Goal: Navigation & Orientation: Understand site structure

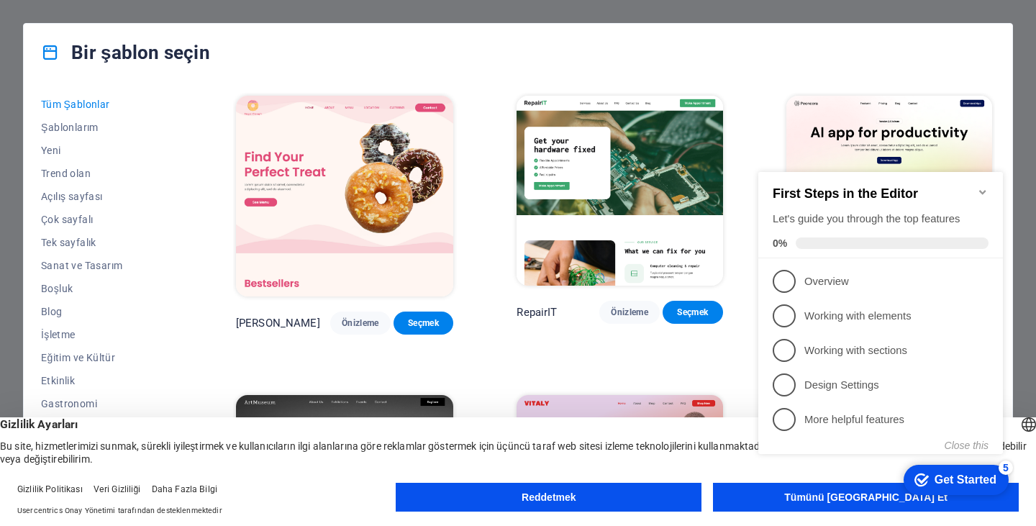
click at [949, 504] on button "Tümünü Kabul Et" at bounding box center [866, 497] width 306 height 29
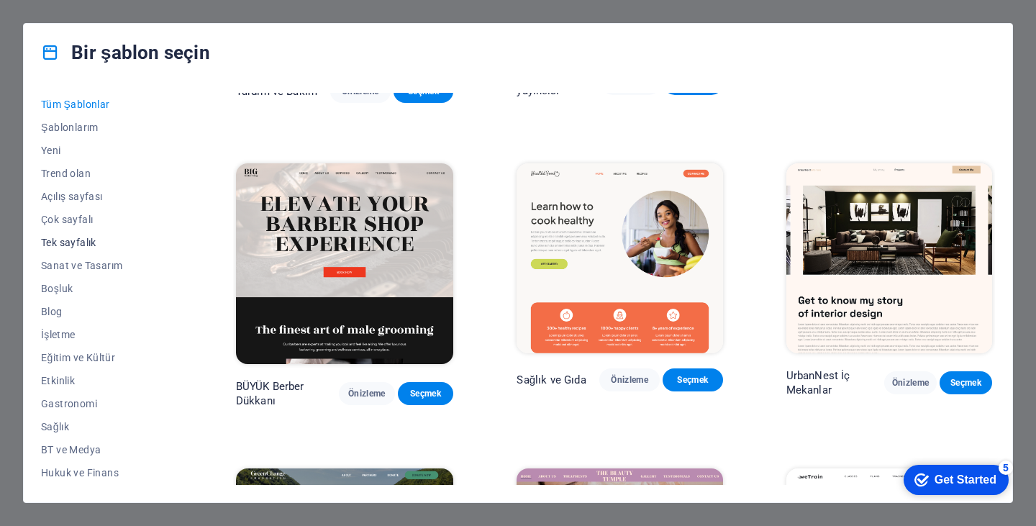
scroll to position [206, 0]
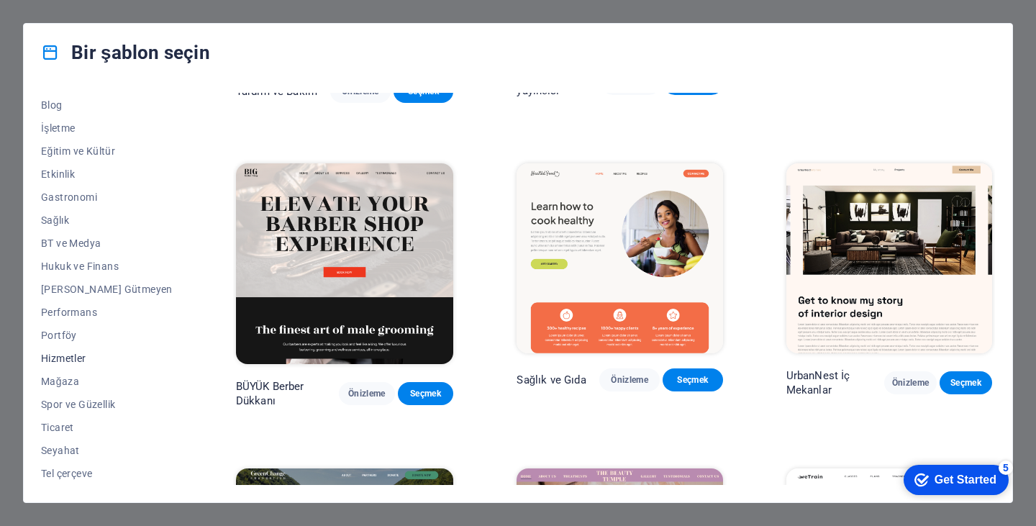
click at [73, 361] on font "Hizmetler" at bounding box center [63, 359] width 45 height 12
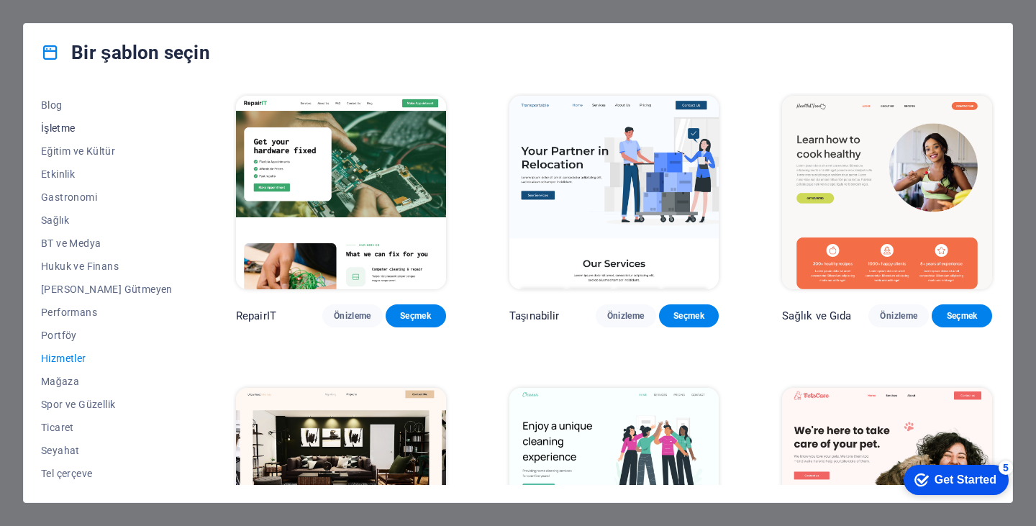
click at [65, 122] on button "İşletme" at bounding box center [107, 128] width 132 height 23
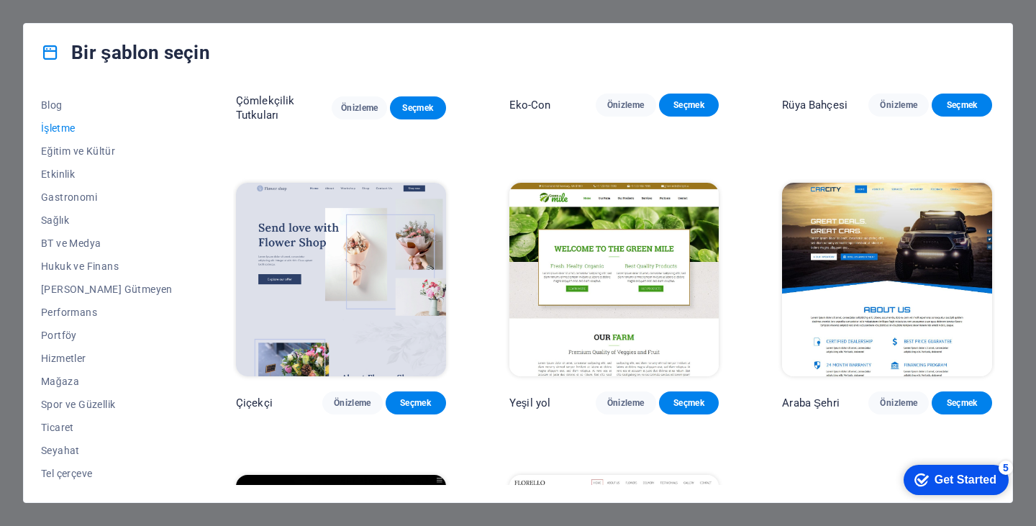
scroll to position [455, 0]
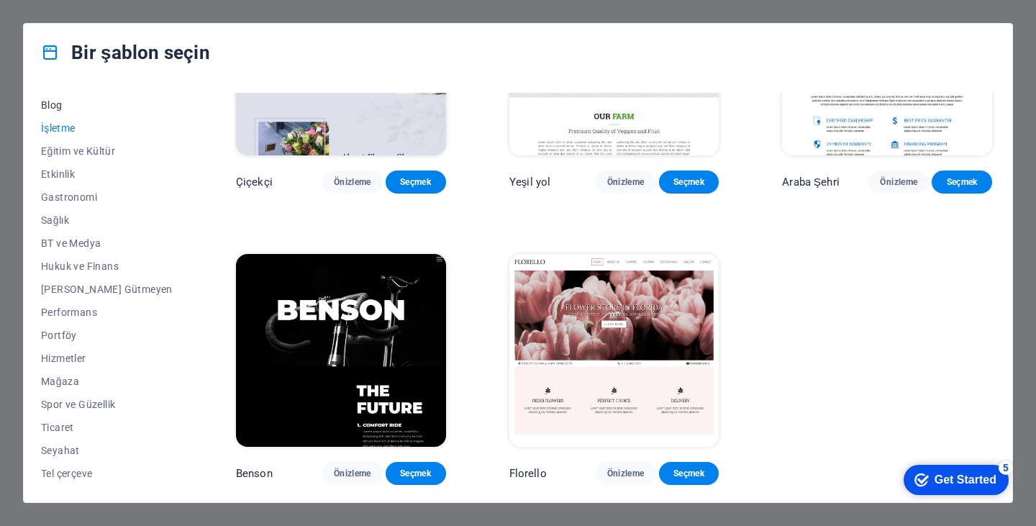
click at [45, 104] on font "Blog" at bounding box center [52, 105] width 22 height 12
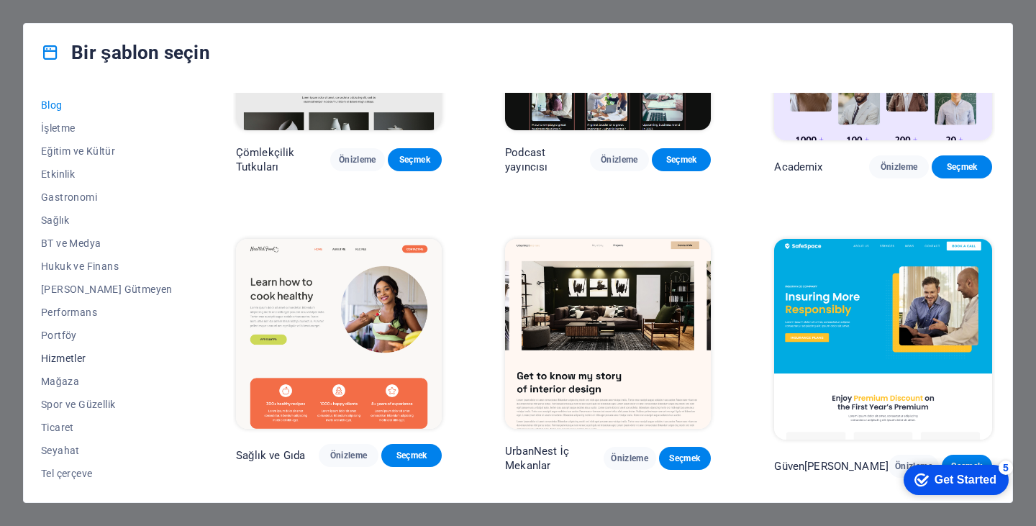
click at [76, 356] on font "Hizmetler" at bounding box center [63, 359] width 45 height 12
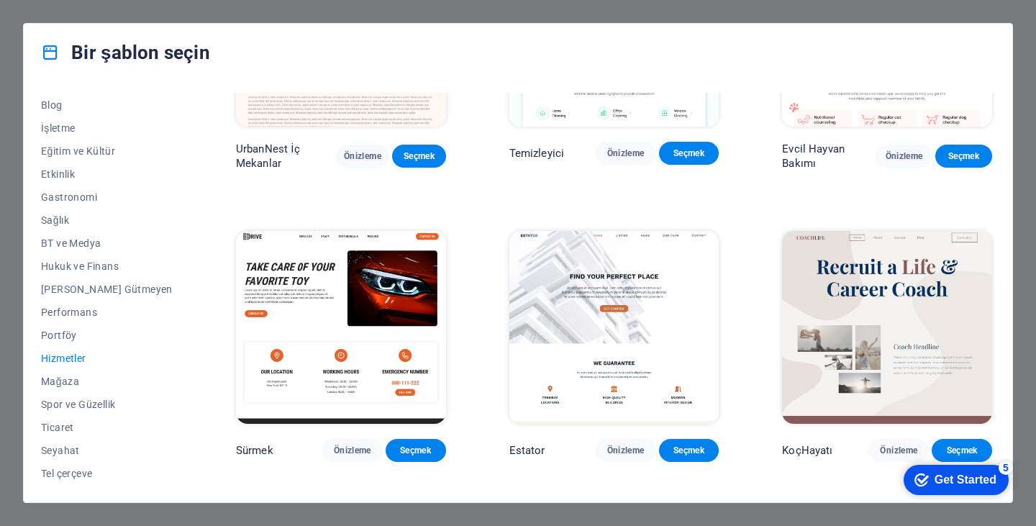
click at [576, 350] on img at bounding box center [614, 328] width 210 height 194
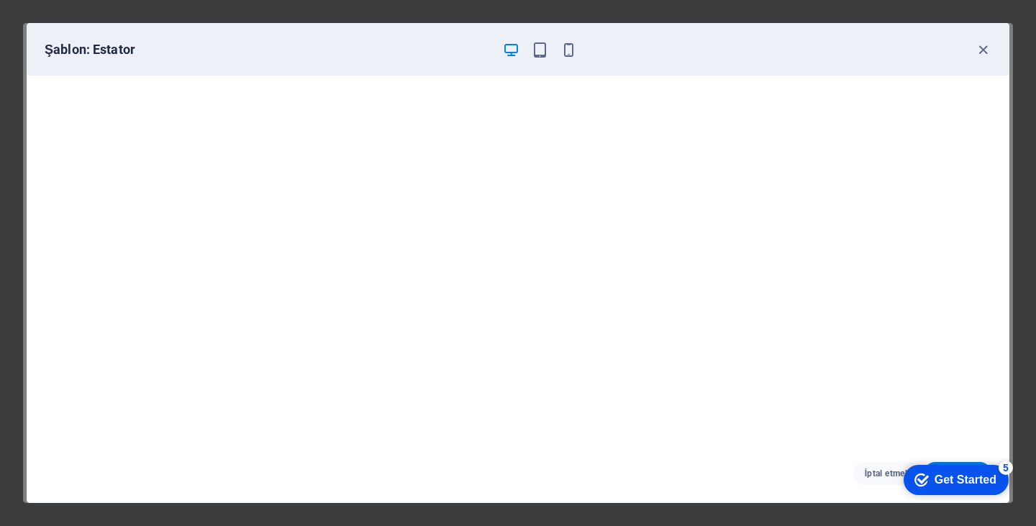
click at [968, 45] on div "Şablon: Estator" at bounding box center [510, 49] width 930 height 17
click at [982, 48] on icon "button" at bounding box center [983, 50] width 17 height 17
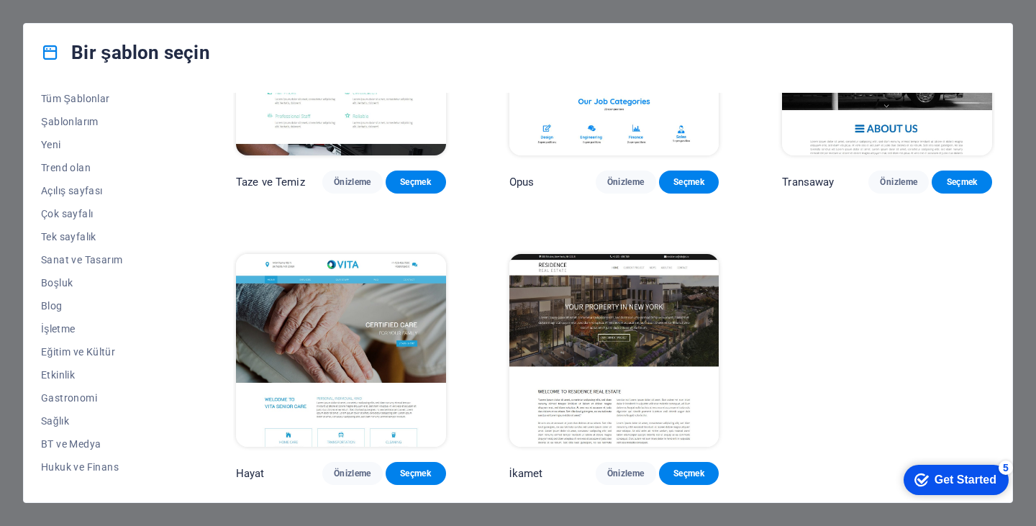
scroll to position [0, 0]
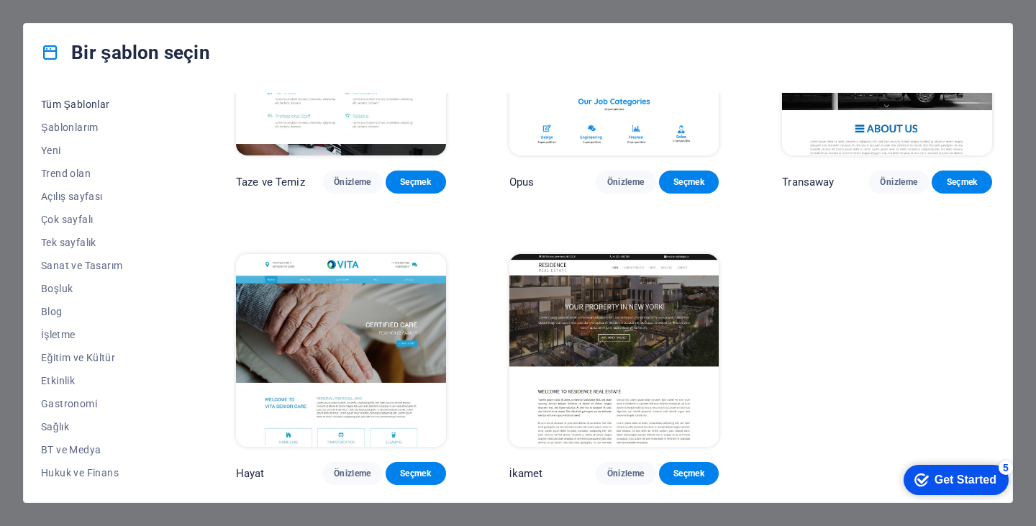
click at [71, 99] on font "Tüm Şablonlar" at bounding box center [75, 105] width 69 height 12
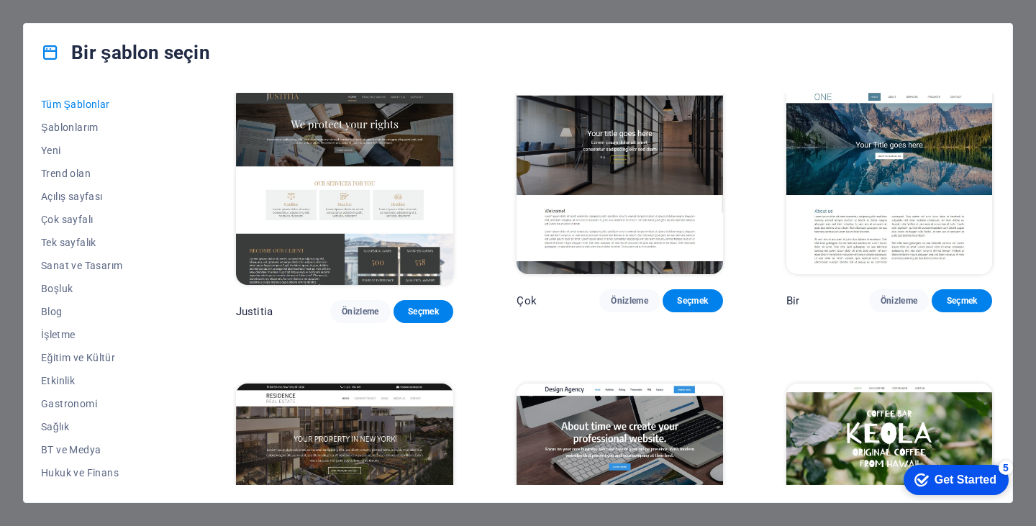
scroll to position [13303, 0]
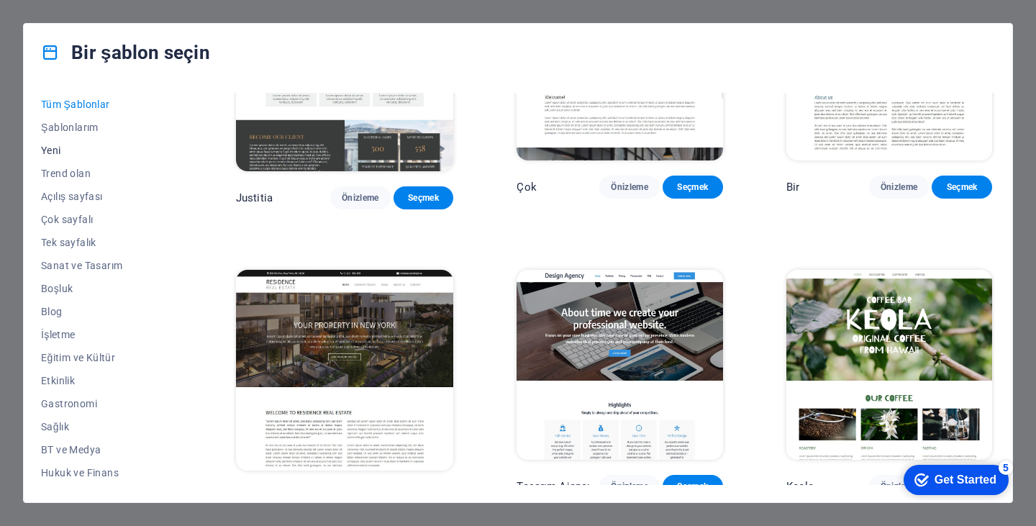
click at [63, 148] on span "Yeni" at bounding box center [107, 151] width 132 height 12
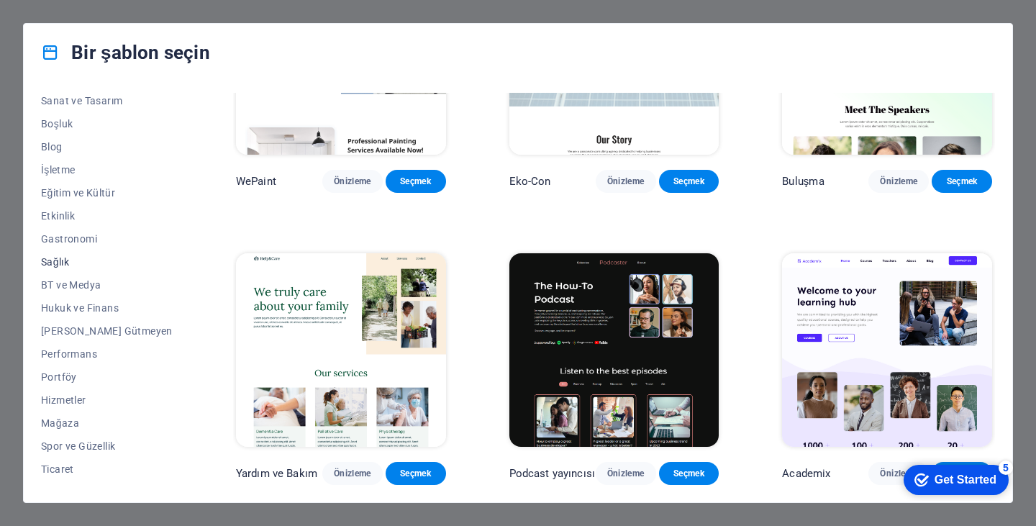
scroll to position [206, 0]
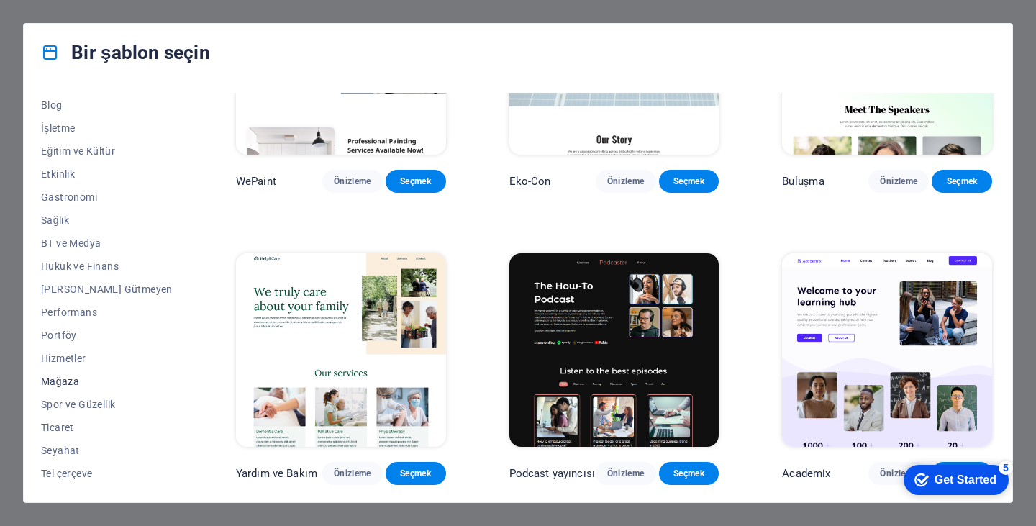
click at [69, 378] on font "Mağaza" at bounding box center [60, 382] width 38 height 12
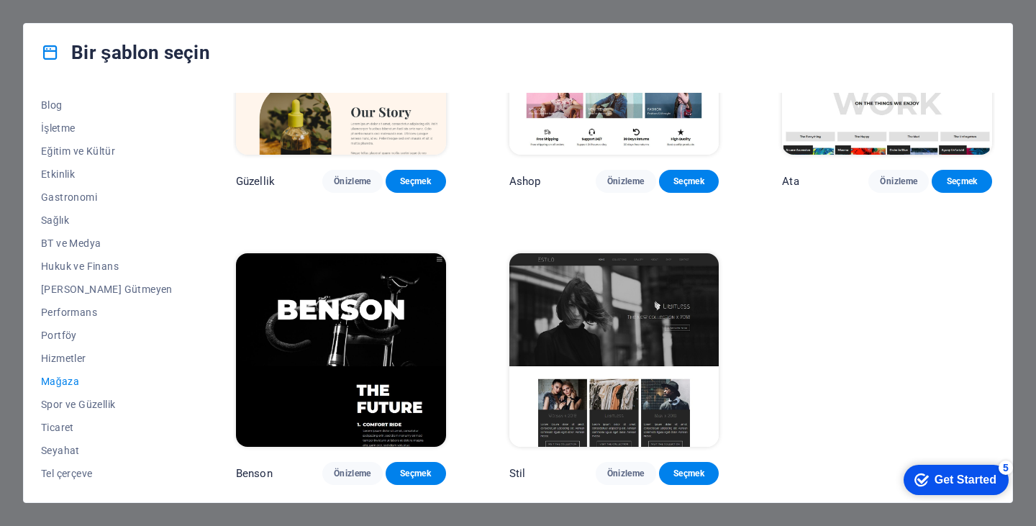
scroll to position [0, 0]
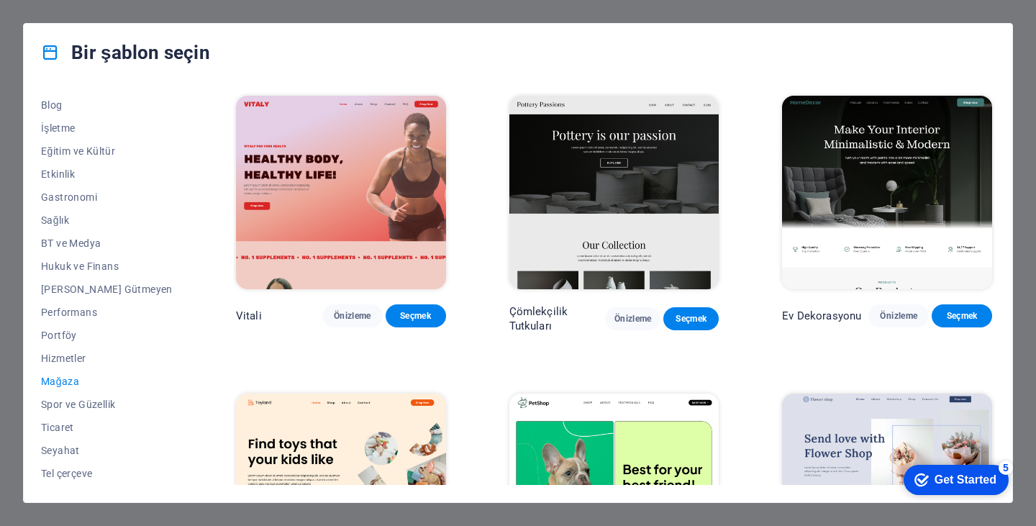
click at [983, 473] on div "Get Started" at bounding box center [966, 479] width 62 height 13
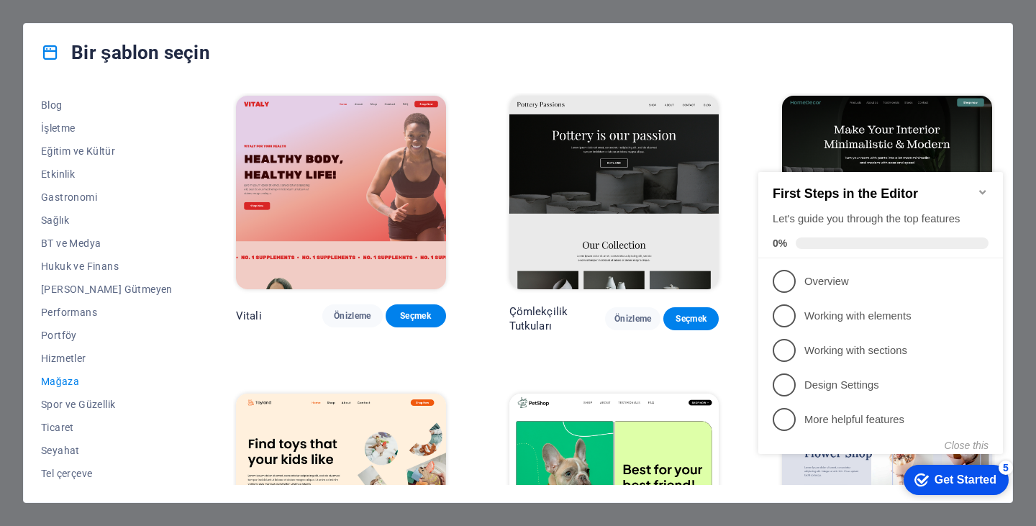
click at [978, 186] on icon "Minimize checklist" at bounding box center [983, 192] width 12 height 12
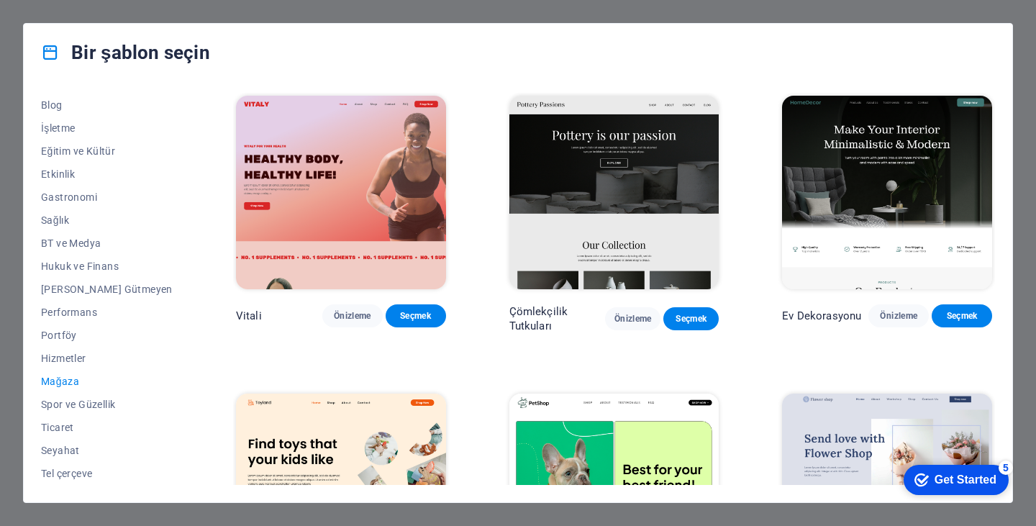
click at [0, 268] on div "Bir şablon seçin Tüm Şablonlar Şablonlarım Yeni Trend olan Açılış sayfası Çok s…" at bounding box center [518, 263] width 1036 height 526
click at [67, 40] on div "Bir şablon seçin" at bounding box center [518, 53] width 989 height 58
drag, startPoint x: 117, startPoint y: 102, endPoint x: 383, endPoint y: 155, distance: 272.2
click at [353, 164] on div "Bir şablon seçin Tüm Şablonlar Şablonlarım Yeni Trend olan Açılış sayfası Çok s…" at bounding box center [518, 263] width 990 height 480
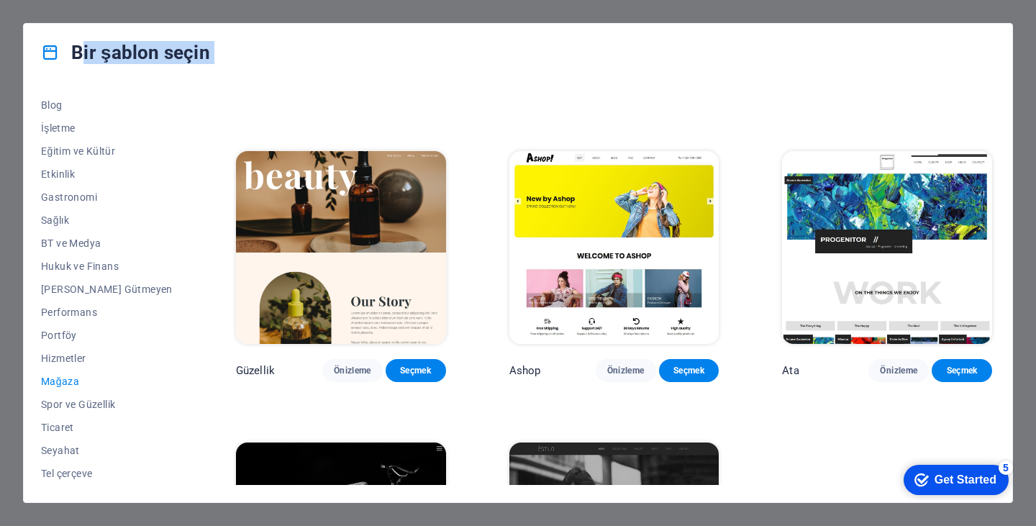
scroll to position [760, 0]
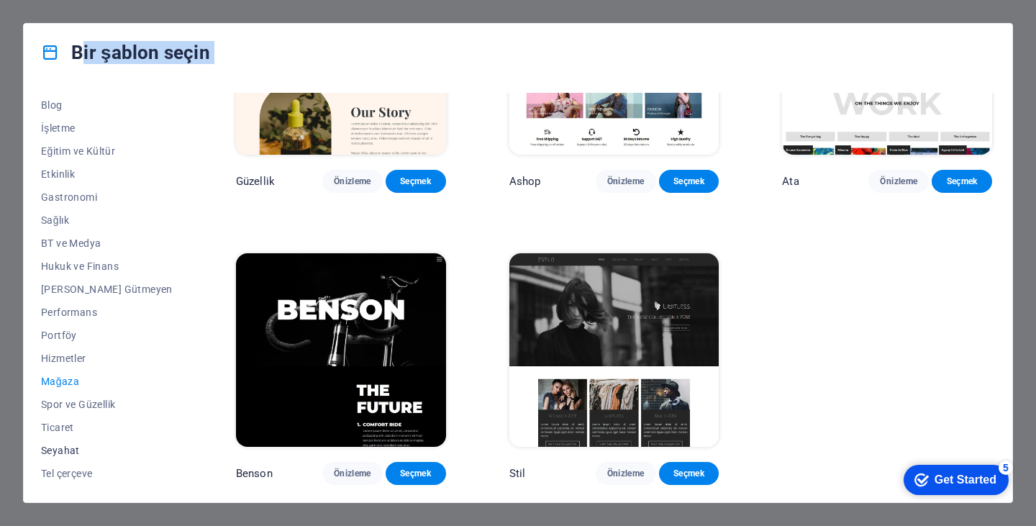
click at [63, 453] on font "Seyahat" at bounding box center [60, 451] width 39 height 12
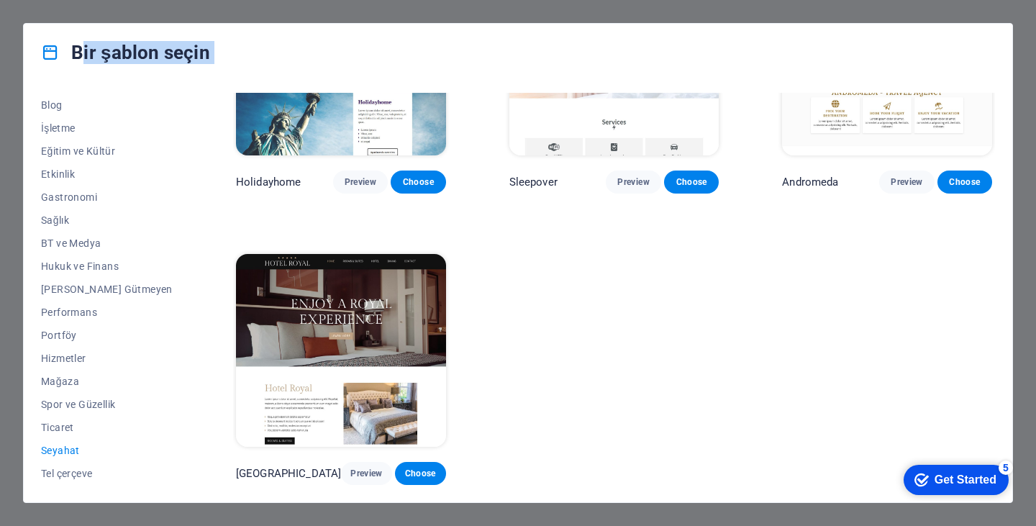
scroll to position [449, 0]
click at [45, 423] on font "Ticaret" at bounding box center [57, 428] width 33 height 12
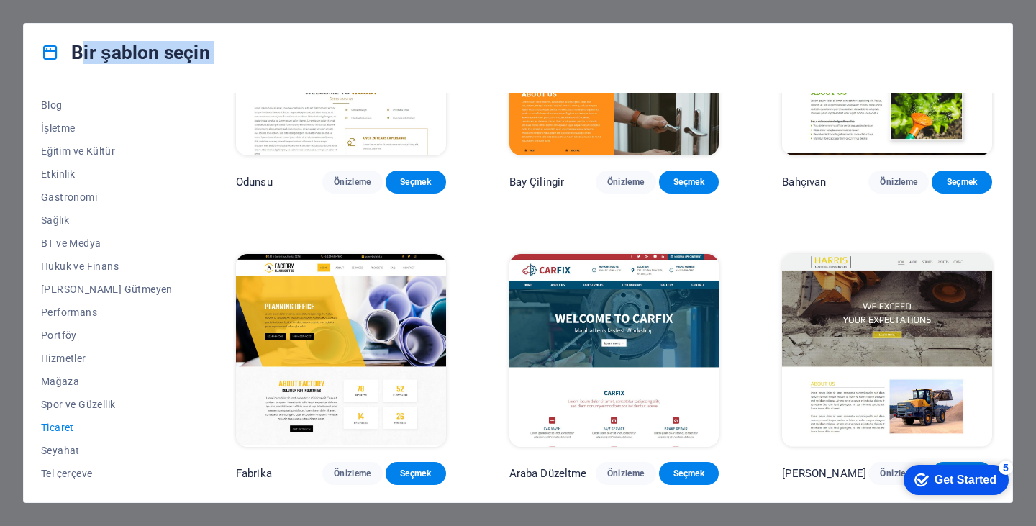
click at [288, 335] on img at bounding box center [341, 351] width 210 height 194
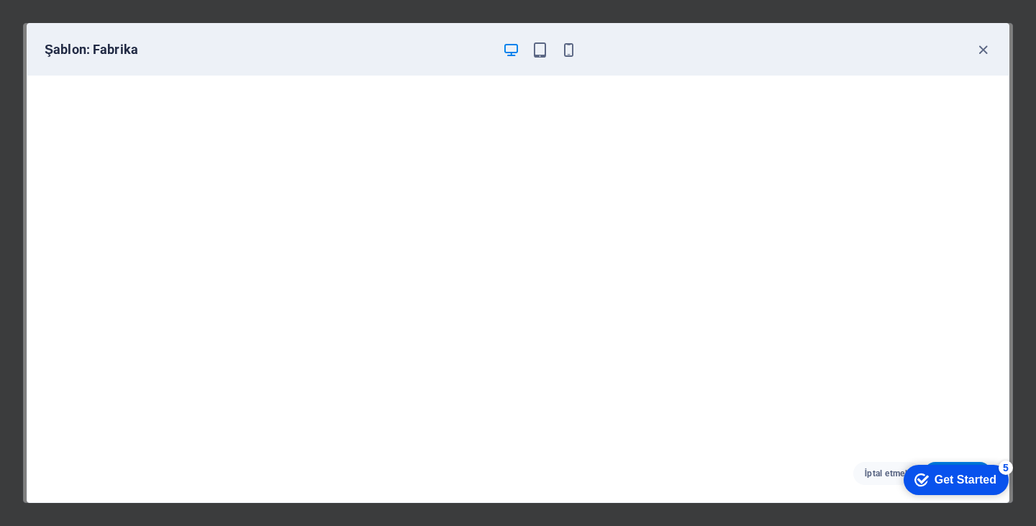
click at [976, 479] on div "Get Started" at bounding box center [966, 479] width 62 height 13
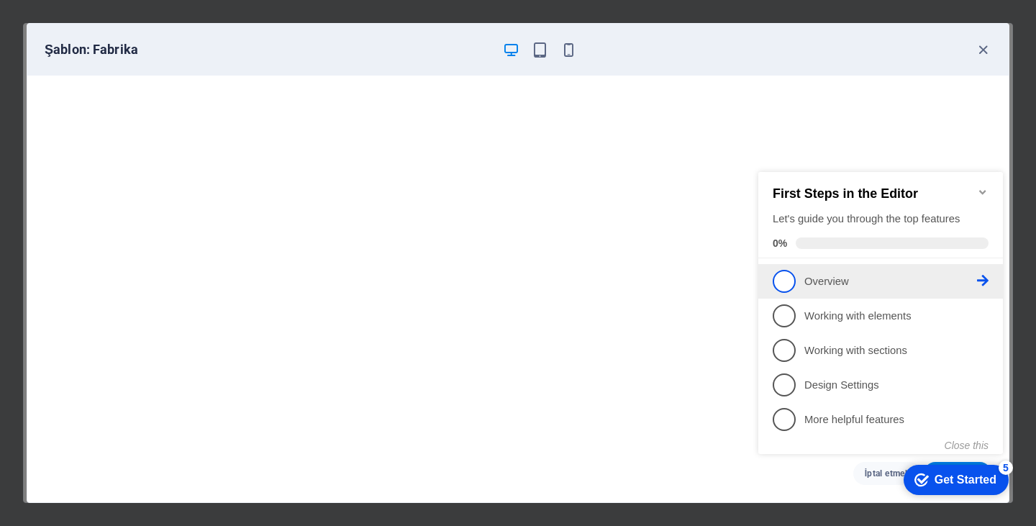
click at [841, 278] on p "Overview - incomplete" at bounding box center [890, 281] width 173 height 15
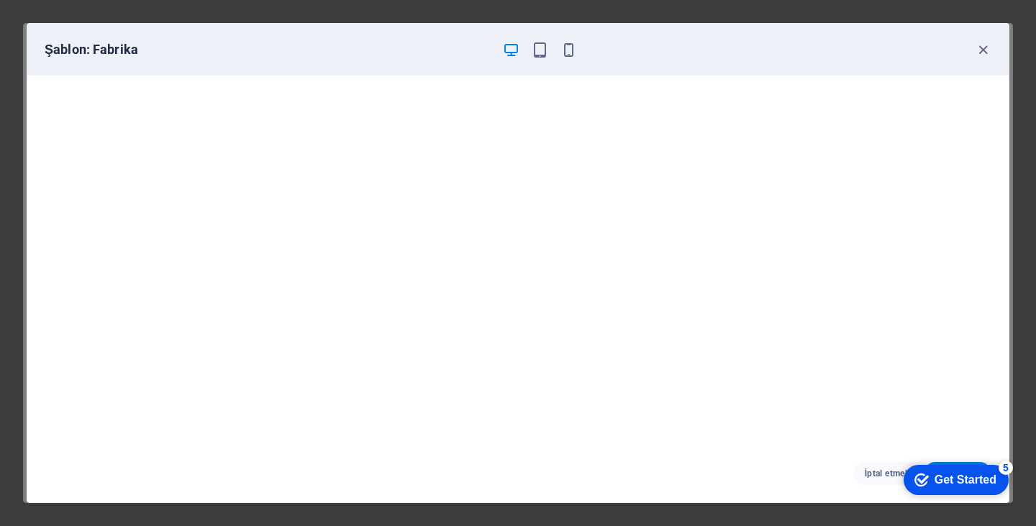
click at [963, 486] on div "Get Started" at bounding box center [966, 479] width 62 height 13
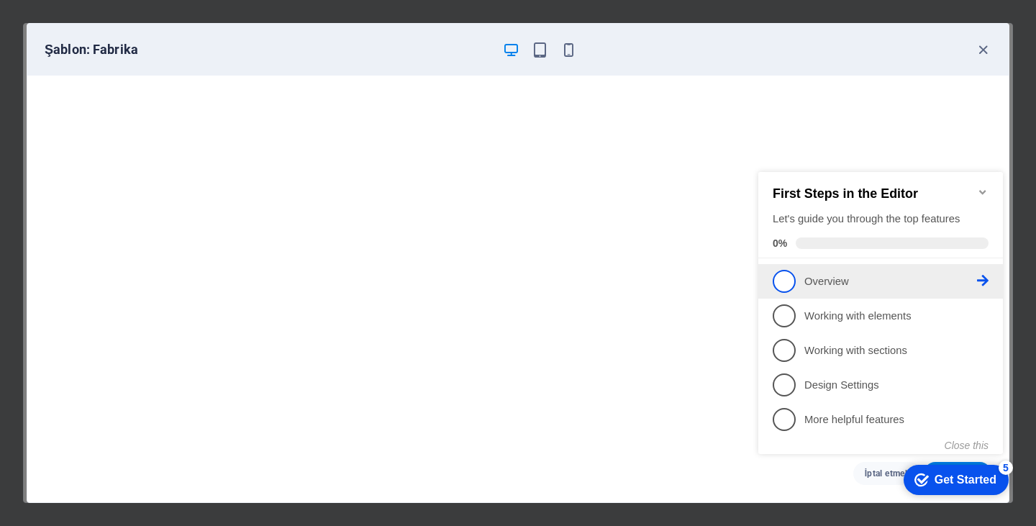
click at [777, 274] on span "1" at bounding box center [784, 281] width 23 height 23
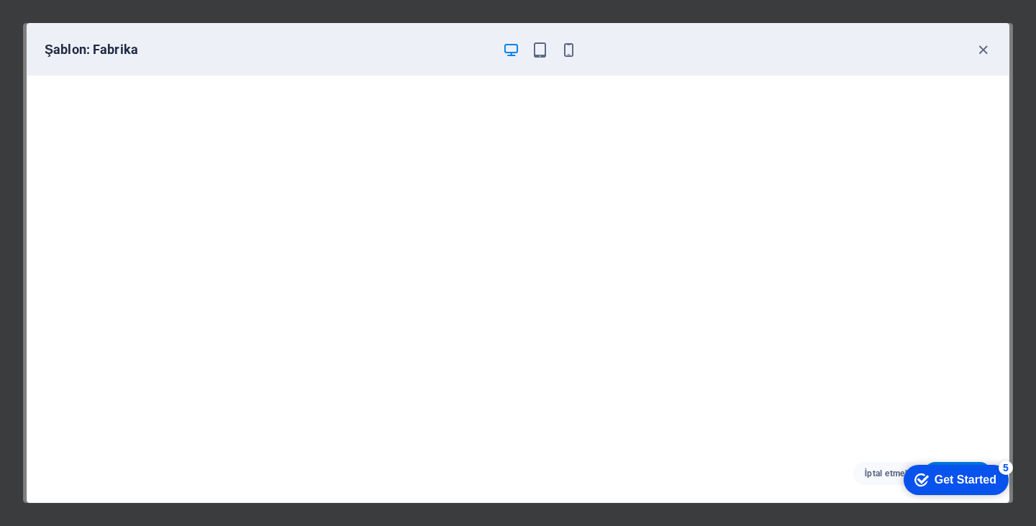
click at [935, 481] on div "Get Started" at bounding box center [966, 479] width 62 height 13
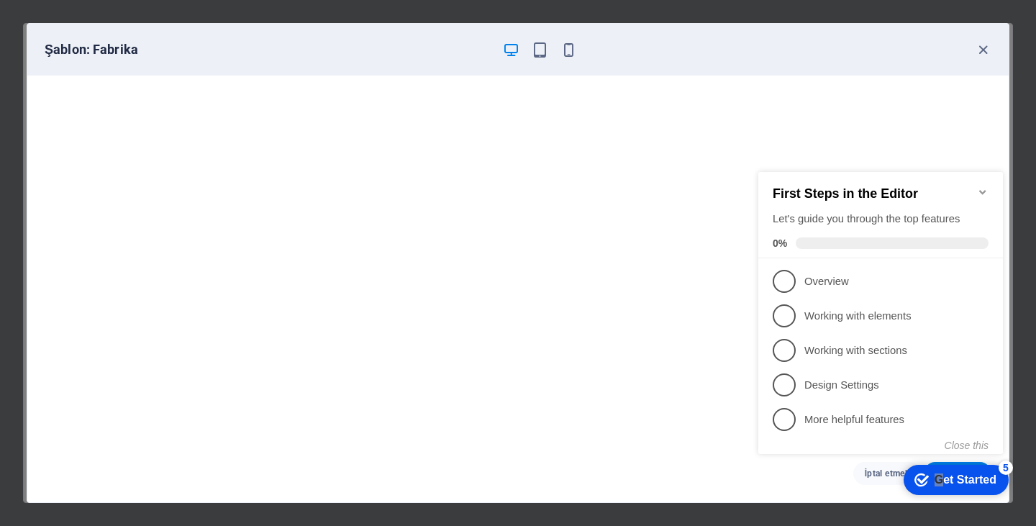
drag, startPoint x: 935, startPoint y: 478, endPoint x: 893, endPoint y: 554, distance: 86.9
click at [893, 501] on html "checkmark Get Started 5 First Steps in the Editor Let's guide you through the t…" at bounding box center [884, 326] width 262 height 350
drag, startPoint x: 840, startPoint y: 496, endPoint x: 830, endPoint y: 484, distance: 15.8
click at [827, 487] on div "checkmark Get Started 5 First Steps in the Editor Let's guide you through the t…" at bounding box center [884, 326] width 262 height 350
drag, startPoint x: 774, startPoint y: 476, endPoint x: 701, endPoint y: 312, distance: 179.0
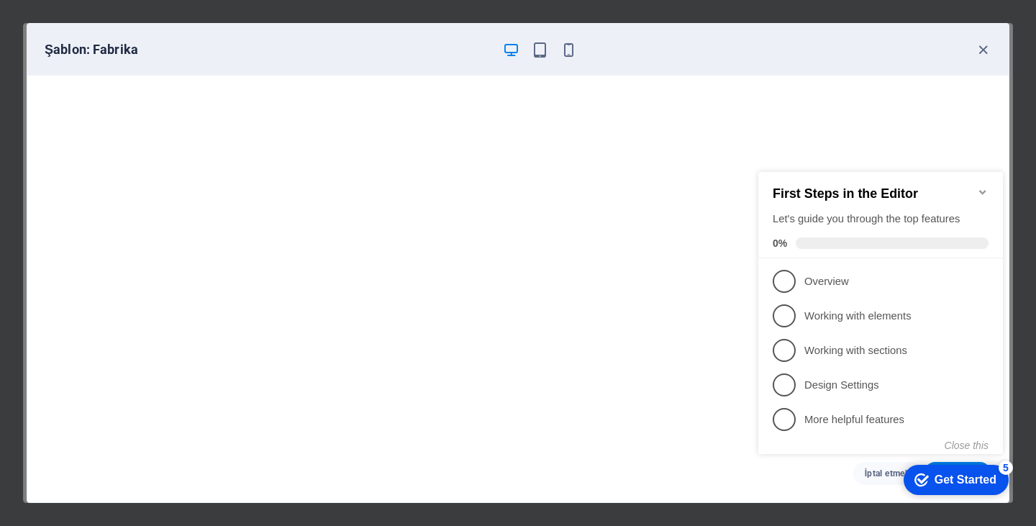
click at [753, 312] on html "checkmark Get Started 5 First Steps in the Editor Let's guide you through the t…" at bounding box center [884, 326] width 262 height 350
click at [981, 45] on icon "button" at bounding box center [983, 50] width 17 height 17
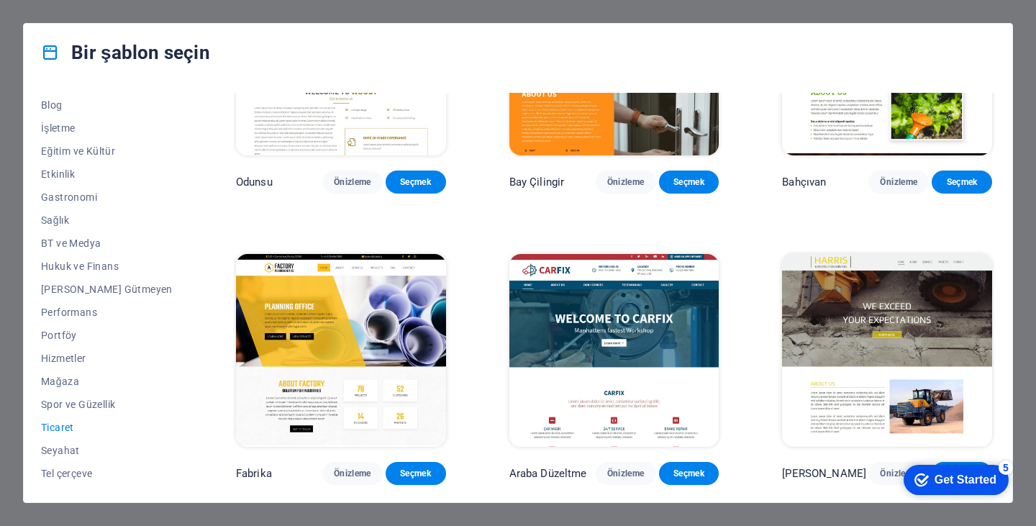
drag, startPoint x: 862, startPoint y: 502, endPoint x: 875, endPoint y: 381, distance: 121.6
click at [849, 350] on div "Bir şablon seçin Tüm Şablonlar Şablonlarım Yeni Trend olan Açılış sayfası Çok s…" at bounding box center [518, 263] width 990 height 480
drag, startPoint x: 1004, startPoint y: 463, endPoint x: 952, endPoint y: 519, distance: 76.4
click at [952, 501] on html "checkmark Get Started 5 First Steps in the Editor Let's guide you through the t…" at bounding box center [953, 479] width 122 height 43
click at [958, 494] on div "checkmark Get Started 5 First Steps in the Editor Let's guide you through the t…" at bounding box center [953, 479] width 122 height 43
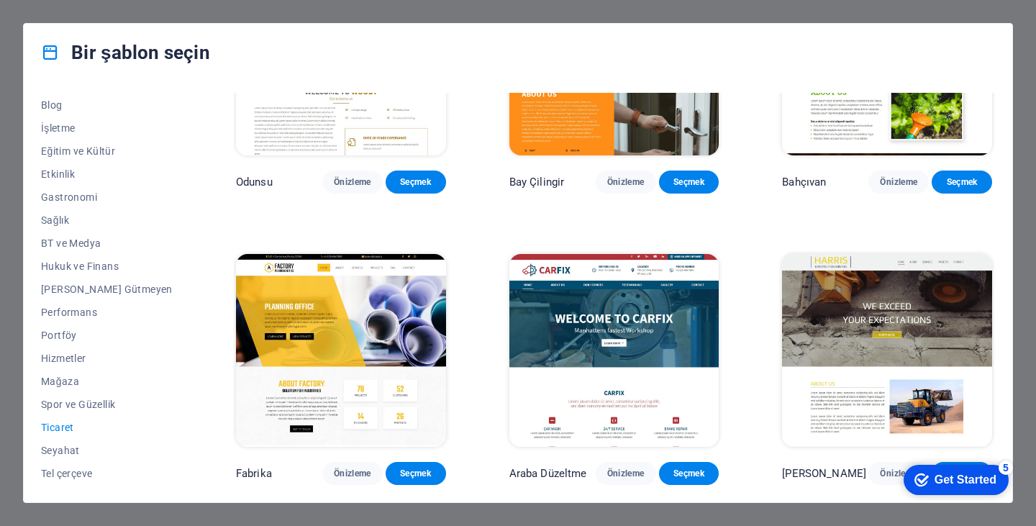
click at [955, 478] on div "Get Started" at bounding box center [966, 479] width 62 height 13
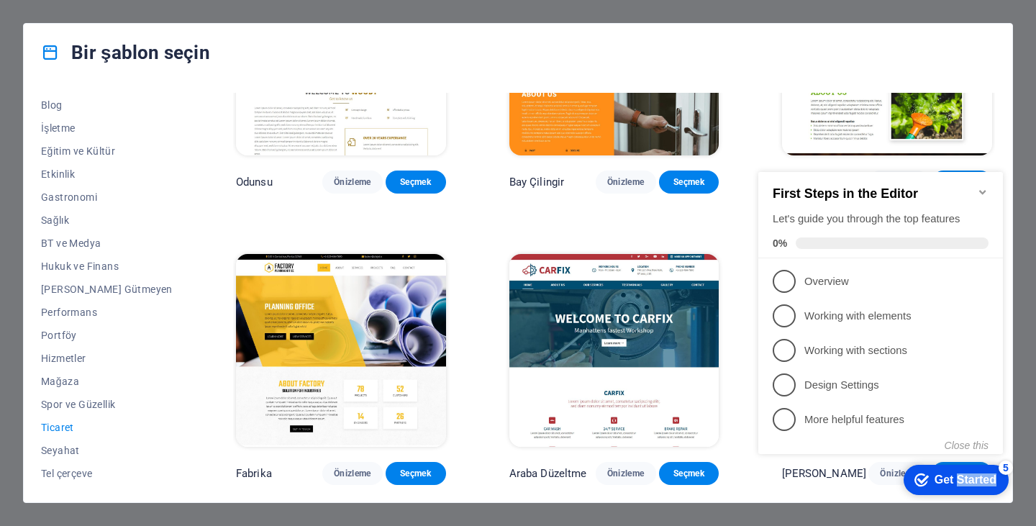
drag, startPoint x: 815, startPoint y: 172, endPoint x: 1035, endPoint y: 343, distance: 278.9
click at [1014, 343] on html "checkmark Get Started 5 First Steps in the Editor Let's guide you through the t…" at bounding box center [884, 326] width 262 height 350
click at [938, 480] on div "Get Started" at bounding box center [966, 479] width 62 height 13
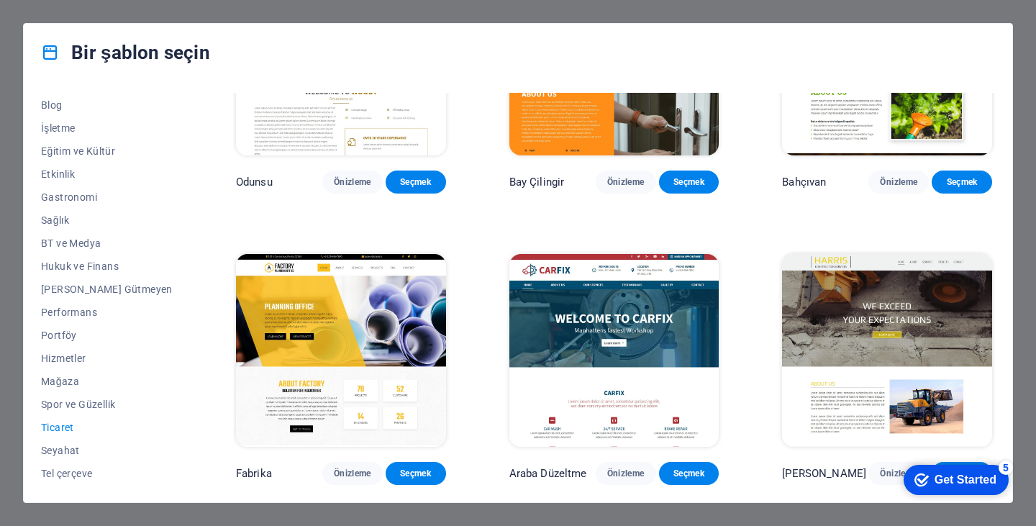
drag, startPoint x: 1065, startPoint y: 788, endPoint x: 1060, endPoint y: 696, distance: 92.2
click at [996, 487] on div "checkmark Get Started 5" at bounding box center [955, 480] width 82 height 14
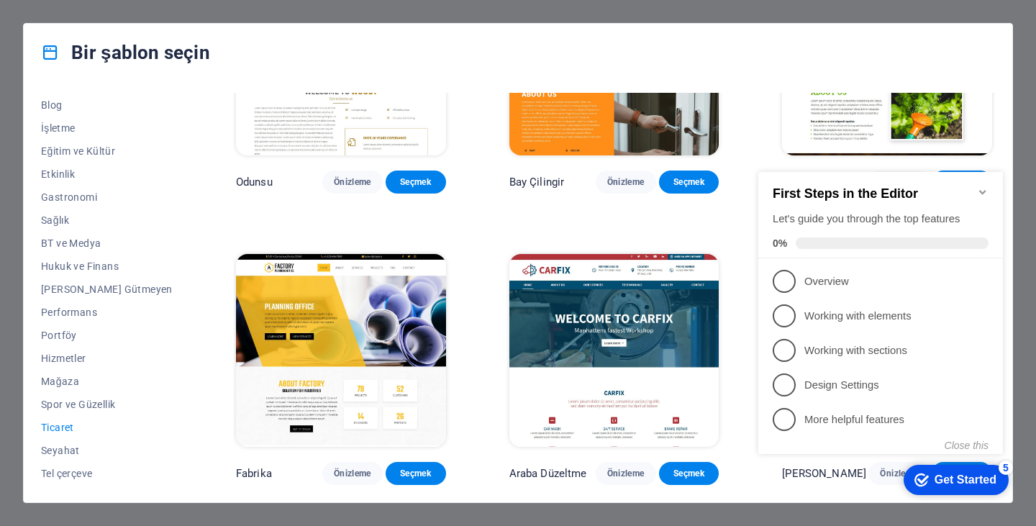
click at [919, 479] on icon "Get Started 5 items remaining, 0% complete" at bounding box center [921, 479] width 14 height 13
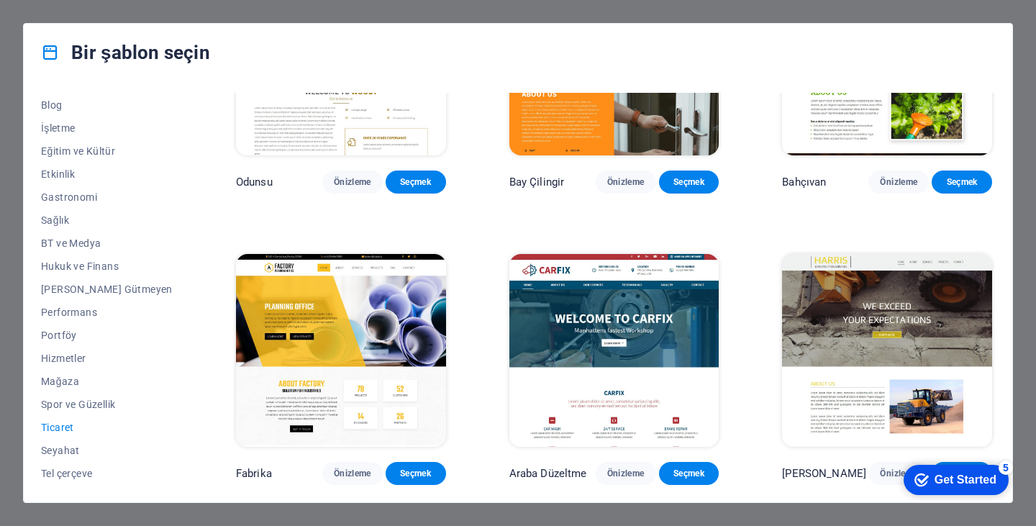
click at [1009, 495] on div "checkmark Get Started 5" at bounding box center [956, 480] width 105 height 30
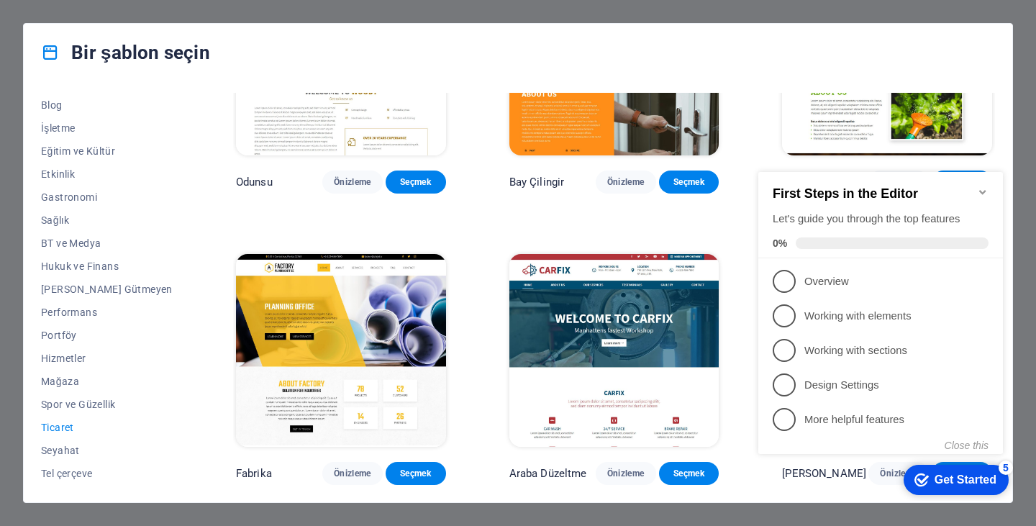
click at [985, 283] on link "1 Overview - incomplete" at bounding box center [881, 281] width 216 height 23
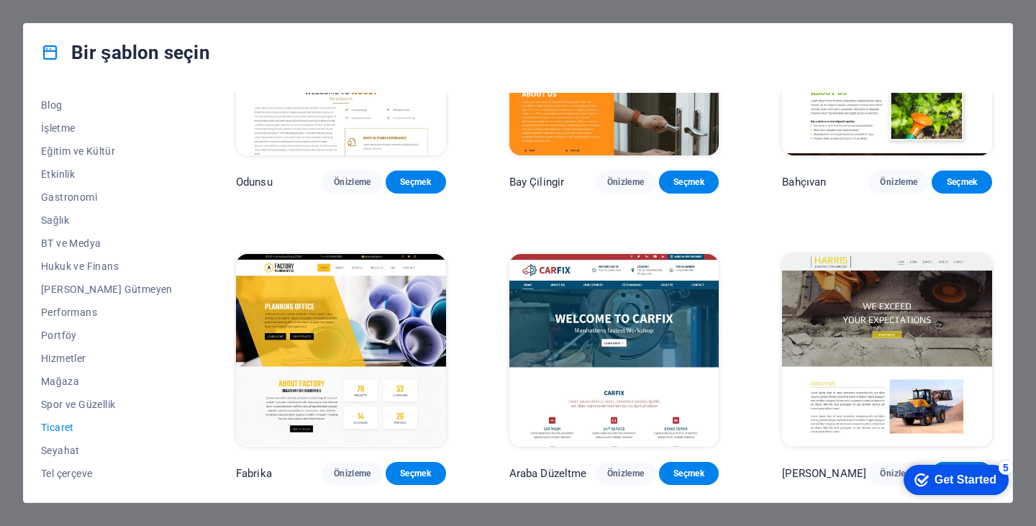
drag, startPoint x: 995, startPoint y: 467, endPoint x: 1134, endPoint y: 758, distance: 322.8
click at [994, 466] on div "checkmark Get Started 5" at bounding box center [956, 480] width 105 height 30
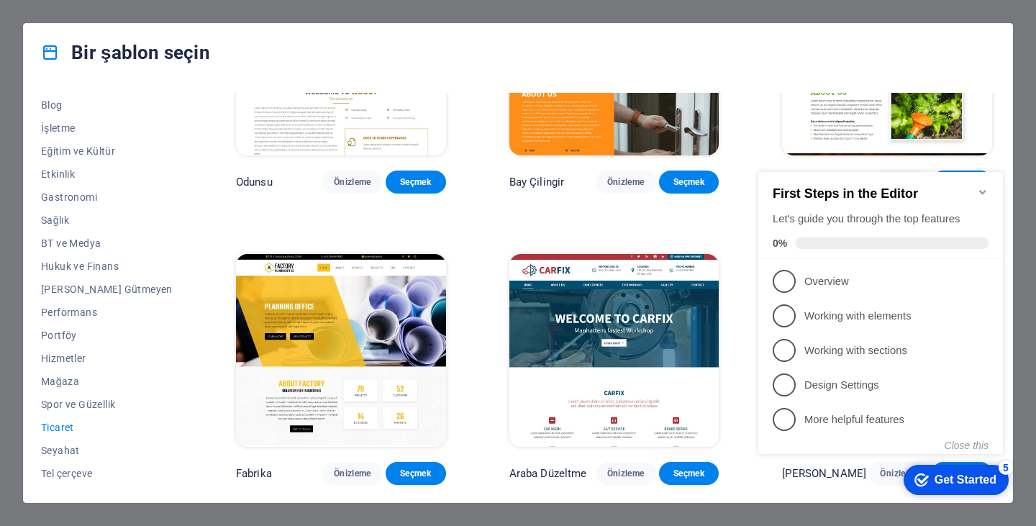
click at [994, 465] on div "checkmark Get Started 5" at bounding box center [956, 480] width 105 height 30
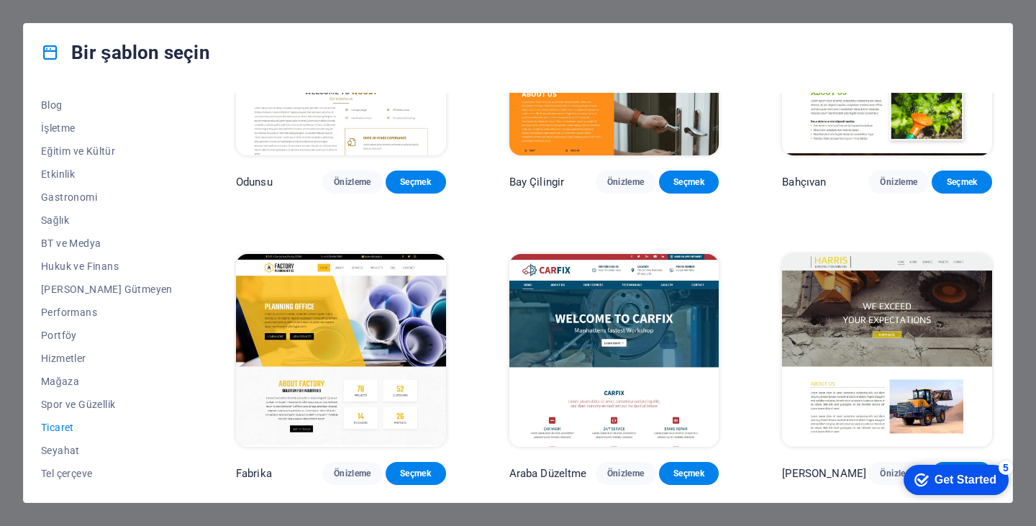
drag, startPoint x: 1132, startPoint y: 781, endPoint x: 1134, endPoint y: 768, distance: 13.0
click at [996, 486] on div "Get Started" at bounding box center [966, 479] width 62 height 13
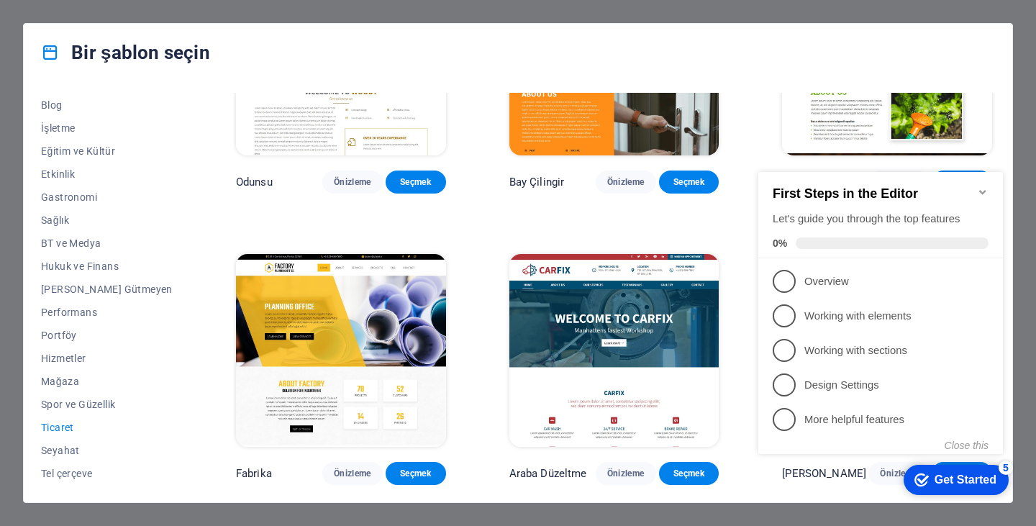
click at [994, 476] on div "Get Started" at bounding box center [966, 479] width 62 height 13
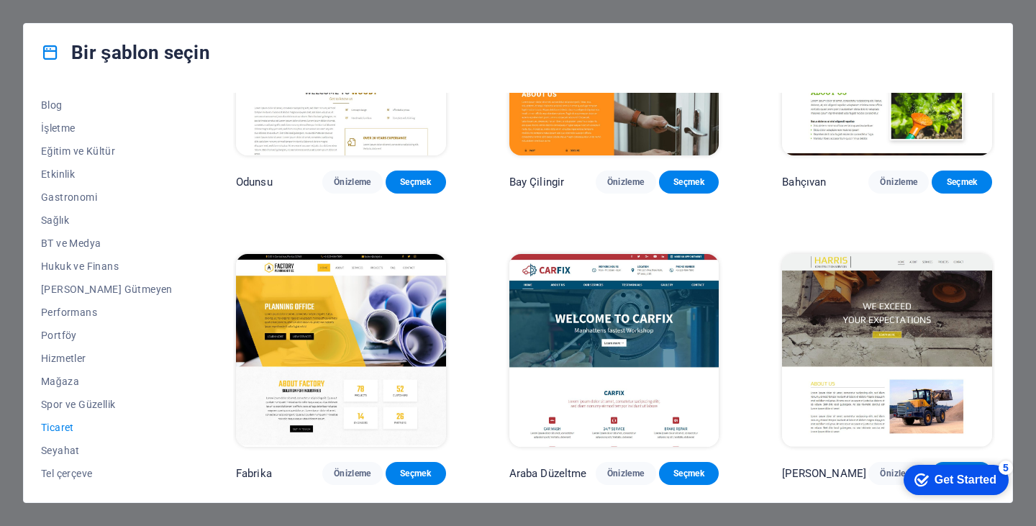
click at [1014, 501] on div "checkmark Get Started 5 First Steps in the Editor Let's guide you through the t…" at bounding box center [953, 479] width 122 height 43
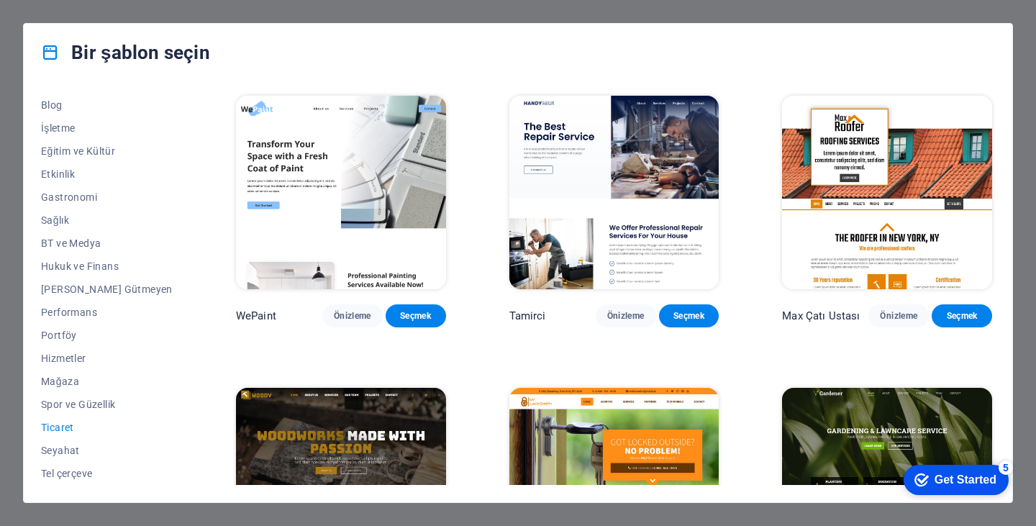
click at [858, 268] on img at bounding box center [887, 193] width 210 height 194
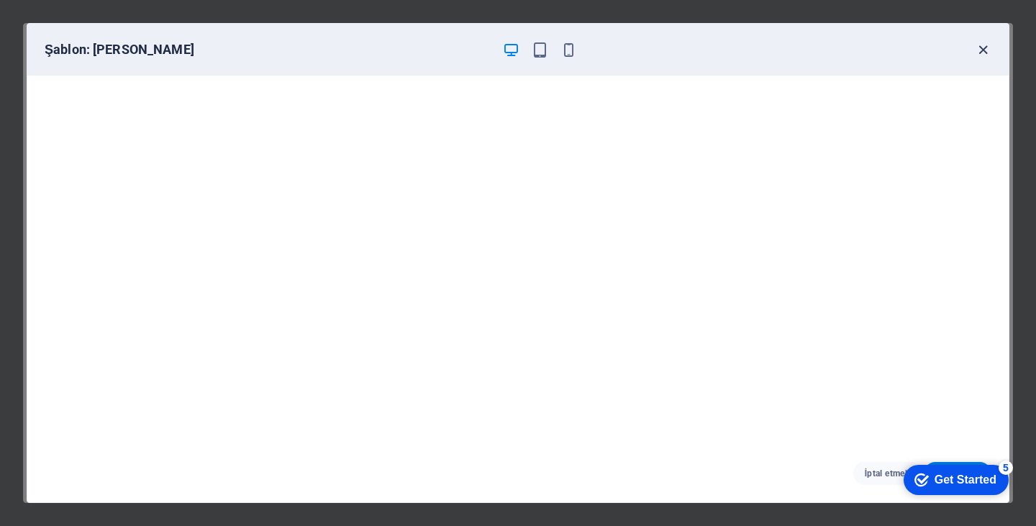
click at [975, 45] on icon "button" at bounding box center [983, 50] width 17 height 17
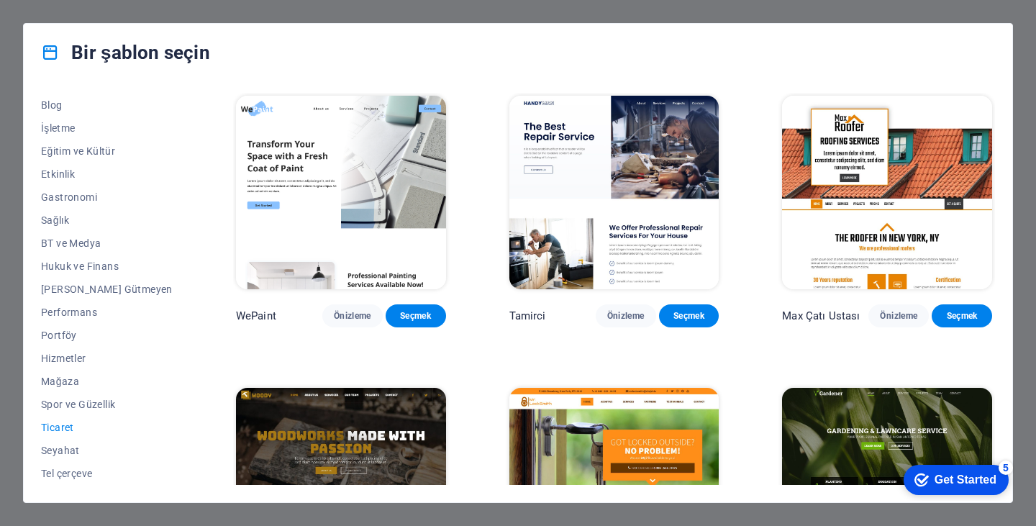
drag, startPoint x: 1035, startPoint y: 22, endPoint x: 1027, endPoint y: 22, distance: 7.9
click at [1032, 22] on div "Bir şablon seçin Tüm Şablonlar Şablonlarım Yeni Trend olan Açılış sayfası Çok s…" at bounding box center [518, 263] width 1036 height 526
click at [1025, 21] on div "Bir şablon seçin Tüm Şablonlar Şablonlarım Yeni Trend olan Açılış sayfası Çok s…" at bounding box center [518, 263] width 1036 height 526
click at [1024, 22] on div "Bir şablon seçin Tüm Şablonlar Şablonlarım Yeni Trend olan Açılış sayfası Çok s…" at bounding box center [518, 263] width 1036 height 526
